Goal: Transaction & Acquisition: Register for event/course

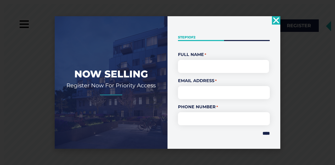
drag, startPoint x: 0, startPoint y: 0, endPoint x: 274, endPoint y: 20, distance: 274.9
click at [274, 20] on icon "Close" at bounding box center [276, 20] width 8 height 8
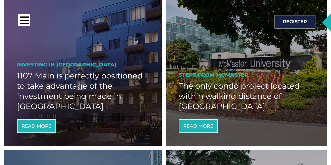
scroll to position [287, 0]
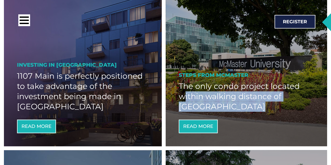
drag, startPoint x: 182, startPoint y: 97, endPoint x: 251, endPoint y: 103, distance: 69.4
click at [251, 103] on h2 "The only condo project located within walking distance of [GEOGRAPHIC_DATA]" at bounding box center [247, 96] width 136 height 31
click at [217, 104] on h2 "The only condo project located within walking distance of [GEOGRAPHIC_DATA]" at bounding box center [247, 96] width 136 height 31
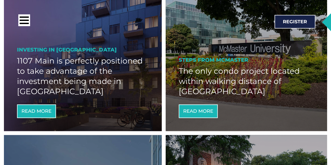
scroll to position [302, 0]
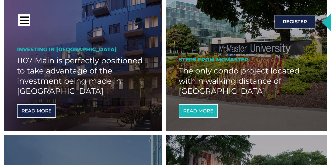
click at [44, 110] on span "Read More" at bounding box center [36, 111] width 30 height 5
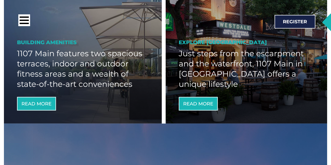
scroll to position [470, 0]
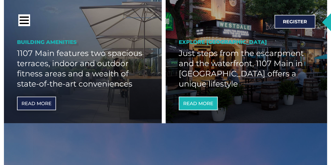
click at [50, 104] on span "Read More" at bounding box center [36, 103] width 30 height 5
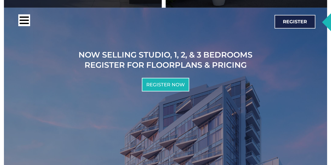
scroll to position [587, 0]
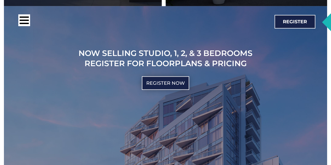
click at [167, 86] on span "Register Now" at bounding box center [165, 83] width 38 height 5
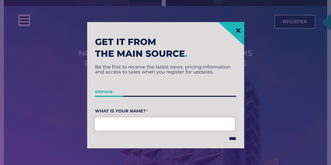
click at [237, 32] on icon at bounding box center [238, 30] width 7 height 7
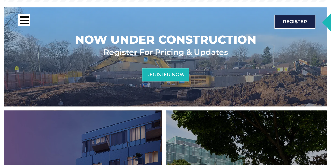
scroll to position [155, 0]
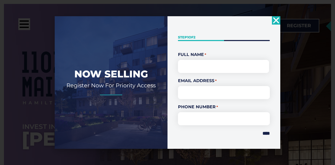
click at [279, 19] on icon "Close" at bounding box center [276, 20] width 8 height 8
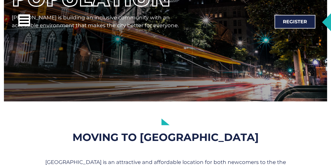
scroll to position [2631, 0]
